Goal: Navigation & Orientation: Find specific page/section

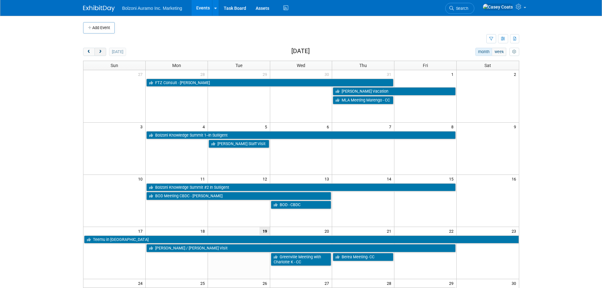
click at [104, 51] on button "next" at bounding box center [101, 52] width 12 height 8
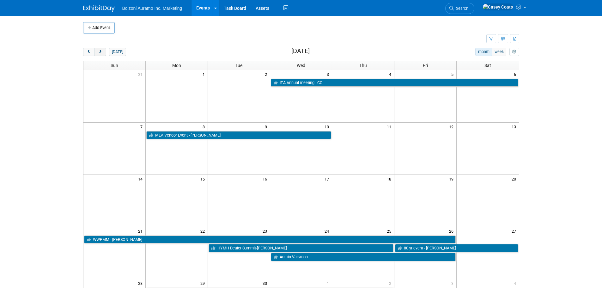
click at [104, 51] on button "next" at bounding box center [101, 52] width 12 height 8
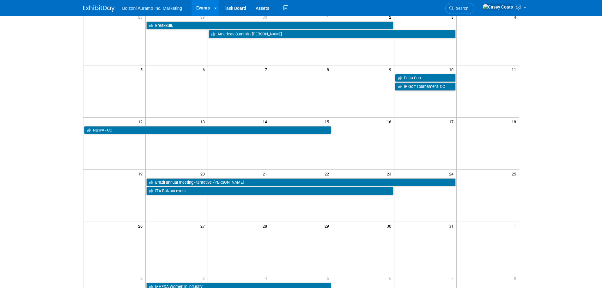
scroll to position [63, 0]
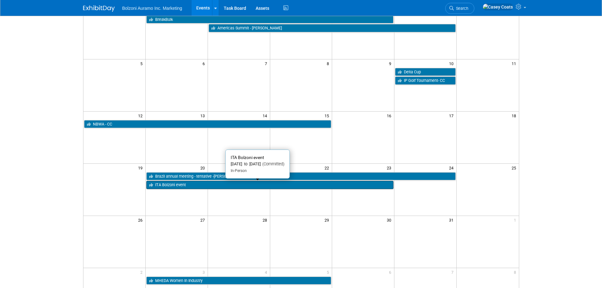
click at [234, 185] on link "ITA Bolzoni event" at bounding box center [269, 185] width 247 height 8
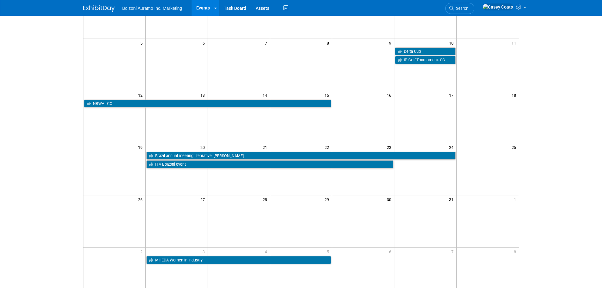
scroll to position [95, 0]
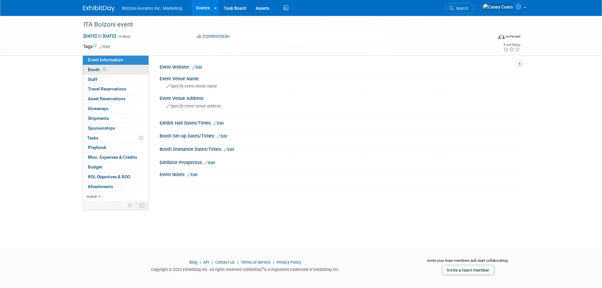
click at [119, 74] on link "Booth" at bounding box center [116, 69] width 66 height 9
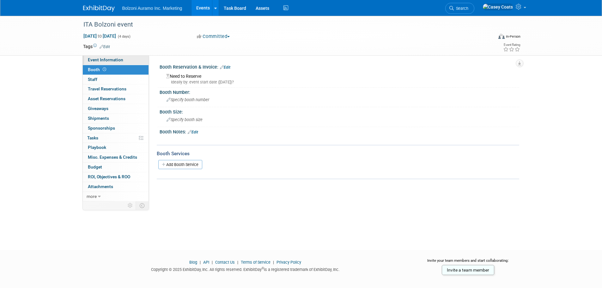
click at [124, 63] on link "Event Information" at bounding box center [116, 59] width 66 height 9
